Goal: Check status: Check status

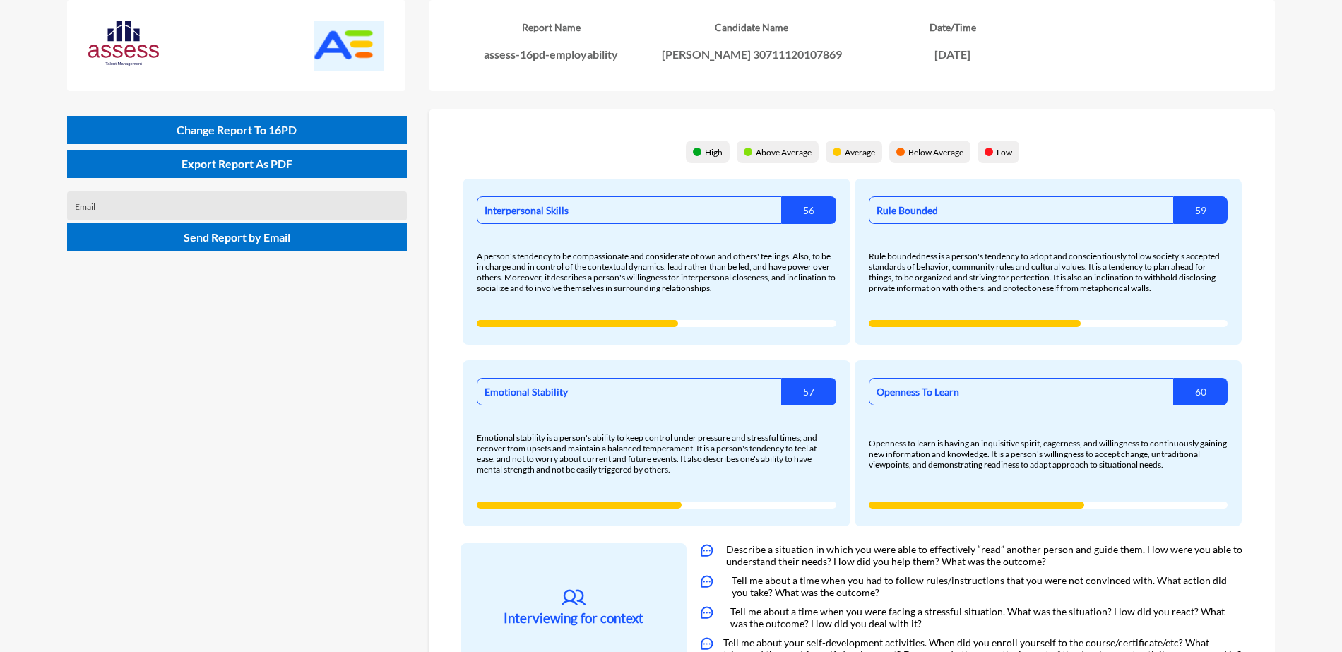
drag, startPoint x: 997, startPoint y: 54, endPoint x: 898, endPoint y: 61, distance: 99.2
click at [898, 61] on div "Report Name assess-16pd-employability Candidate Name ميسان شريف محمد صميده 3071…" at bounding box center [851, 45] width 845 height 91
click at [1279, 211] on app-assess-employability "Report Name assess-16pd-employability Candidate Name يوسف شريف عصمت عبدالقادر 3…" at bounding box center [671, 379] width 1342 height 758
